Goal: Information Seeking & Learning: Understand process/instructions

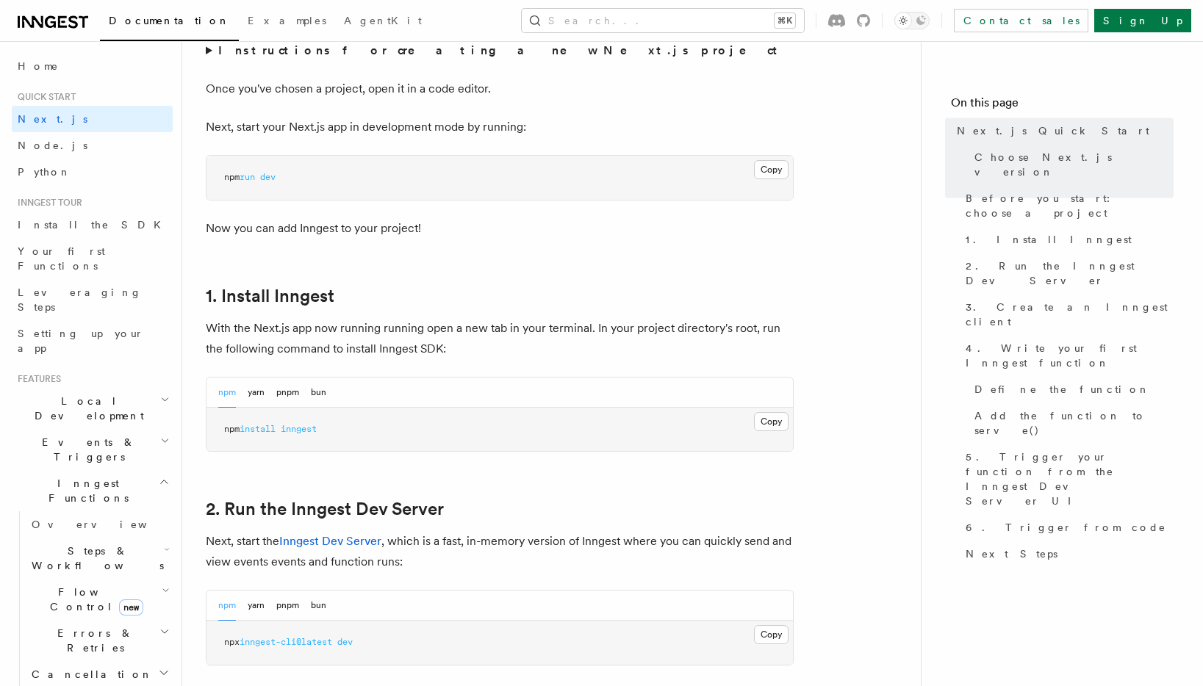
scroll to position [659, 0]
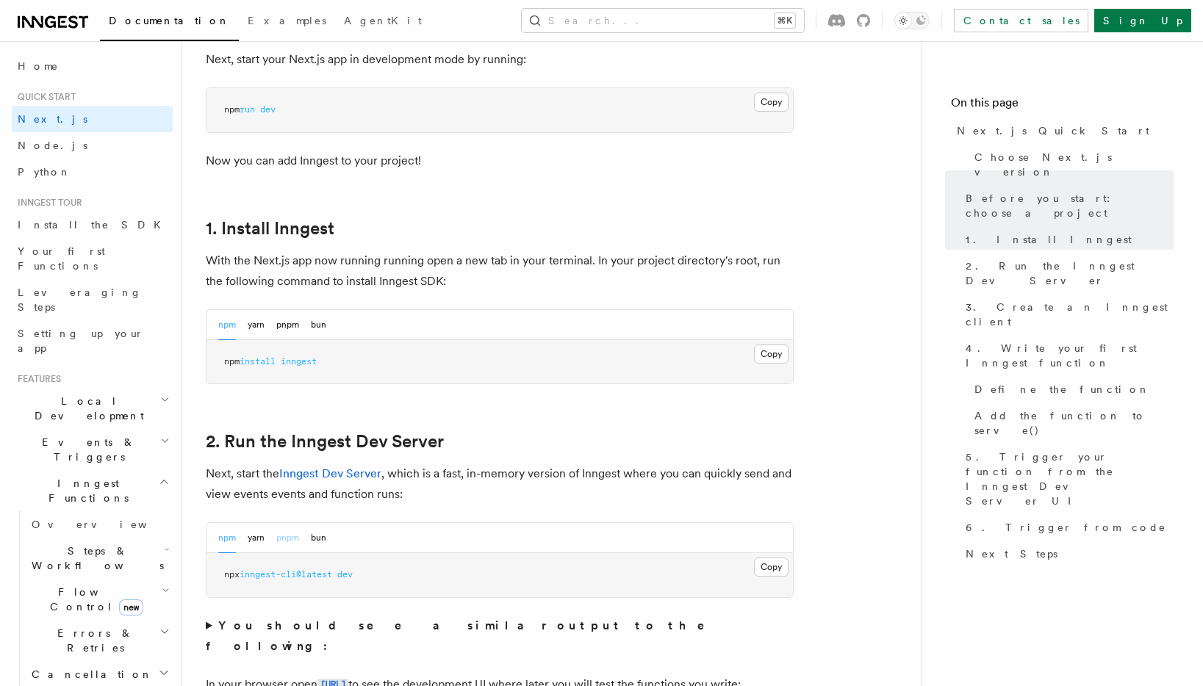
click at [287, 547] on button "pnpm" at bounding box center [287, 538] width 23 height 30
click at [764, 558] on button "Copy Copied" at bounding box center [771, 567] width 35 height 19
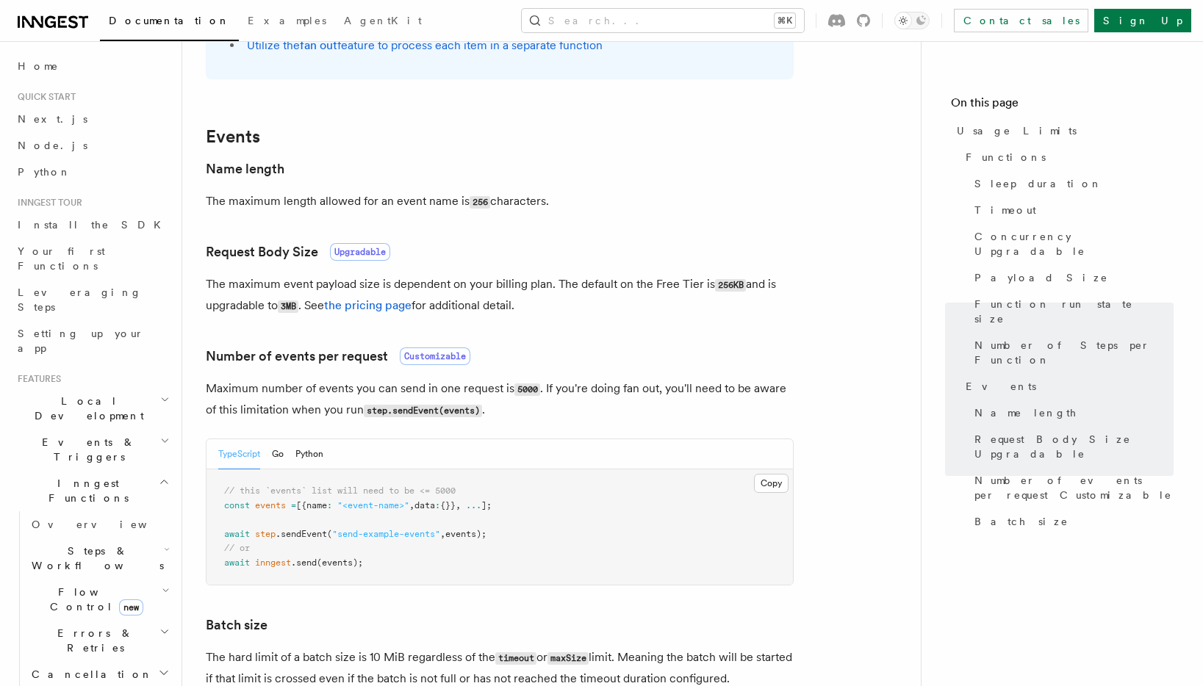
scroll to position [1399, 0]
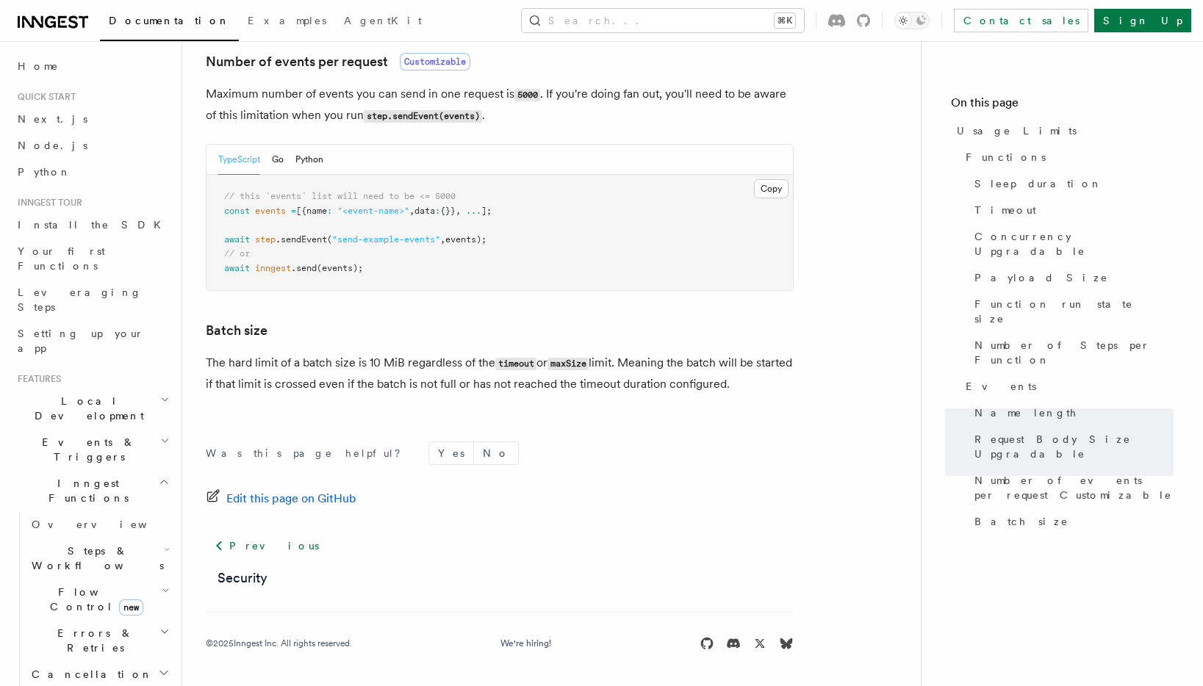
click at [518, 362] on code "timeout" at bounding box center [515, 364] width 41 height 12
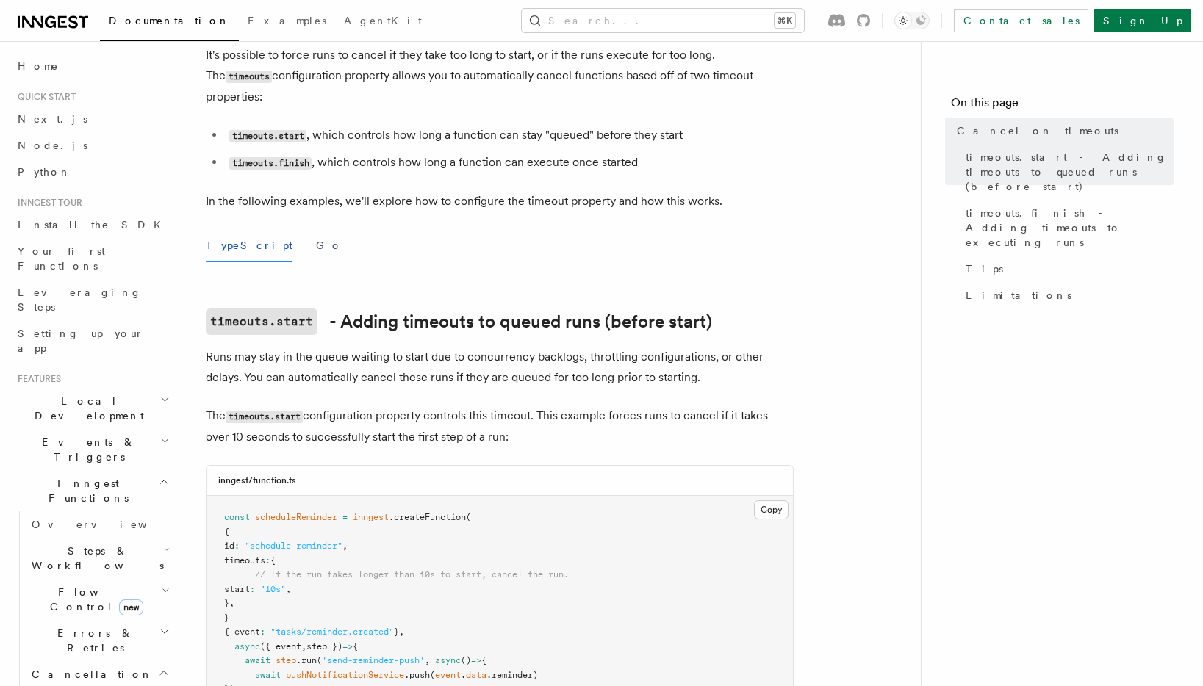
scroll to position [191, 0]
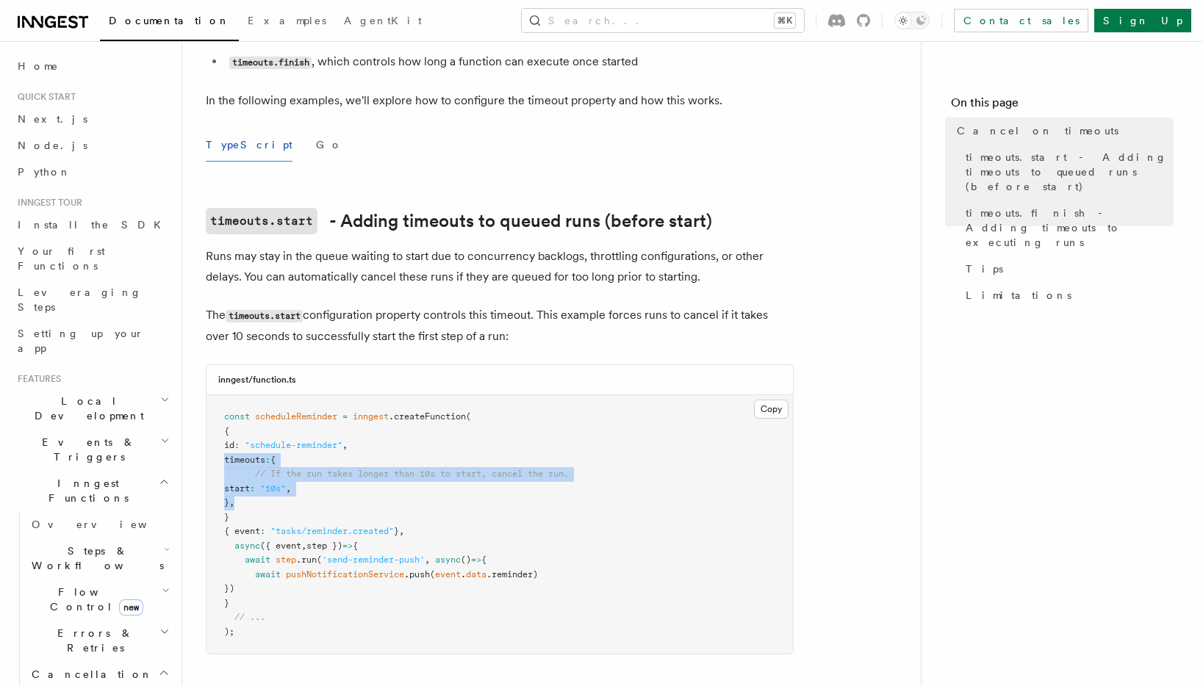
drag, startPoint x: 262, startPoint y: 482, endPoint x: 194, endPoint y: 439, distance: 80.5
copy code "timeouts : { // If the run takes longer than 10s to start, cancel the run. star…"
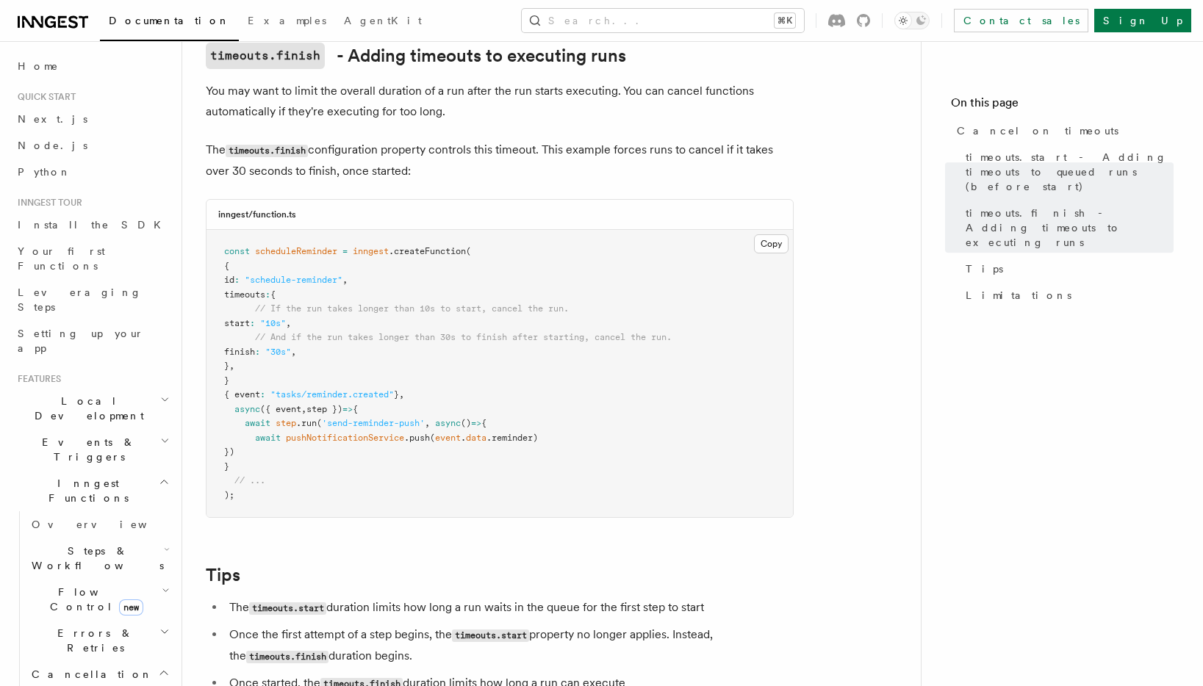
scroll to position [979, 0]
